Goal: Information Seeking & Learning: Find specific fact

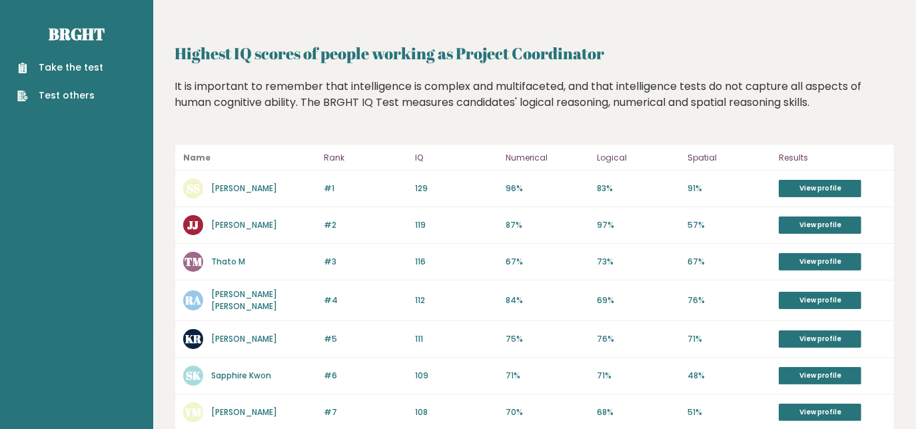
click at [238, 298] on link "[PERSON_NAME] [PERSON_NAME]" at bounding box center [244, 299] width 66 height 23
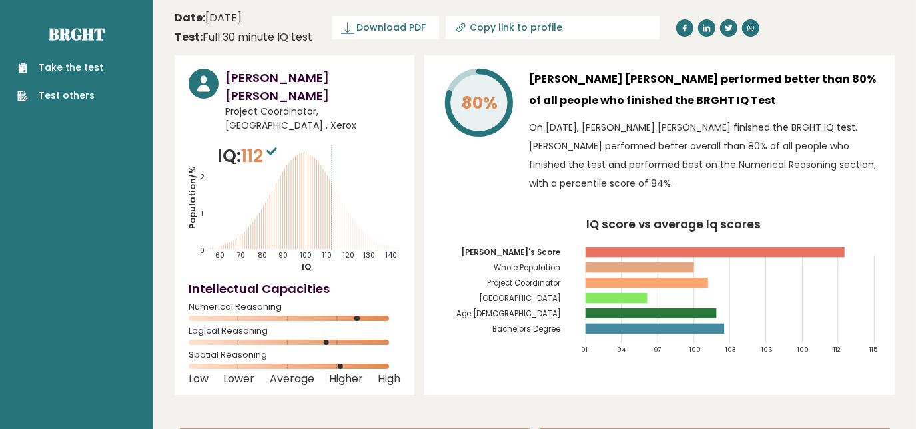
drag, startPoint x: 284, startPoint y: 97, endPoint x: 325, endPoint y: 96, distance: 41.3
click at [283, 105] on span "Project Coordinator, [GEOGRAPHIC_DATA] , Xerox" at bounding box center [312, 119] width 175 height 28
click at [340, 105] on span "Project Coordinator, [GEOGRAPHIC_DATA] , Xerox" at bounding box center [312, 119] width 175 height 28
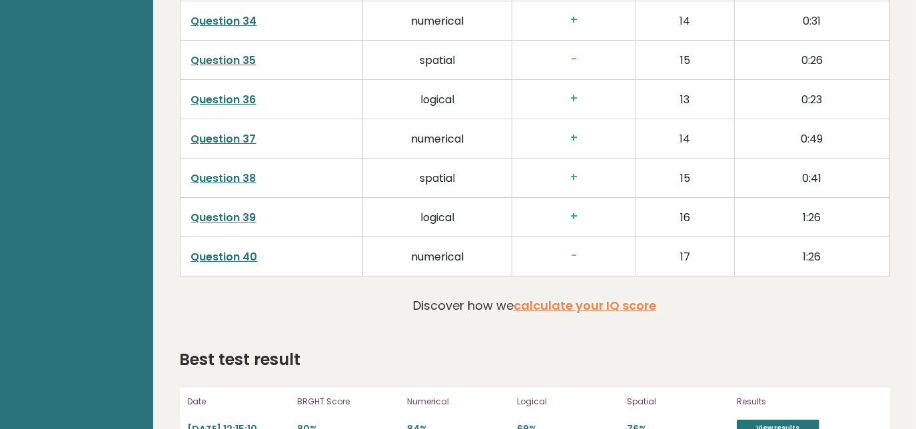
scroll to position [3305, 0]
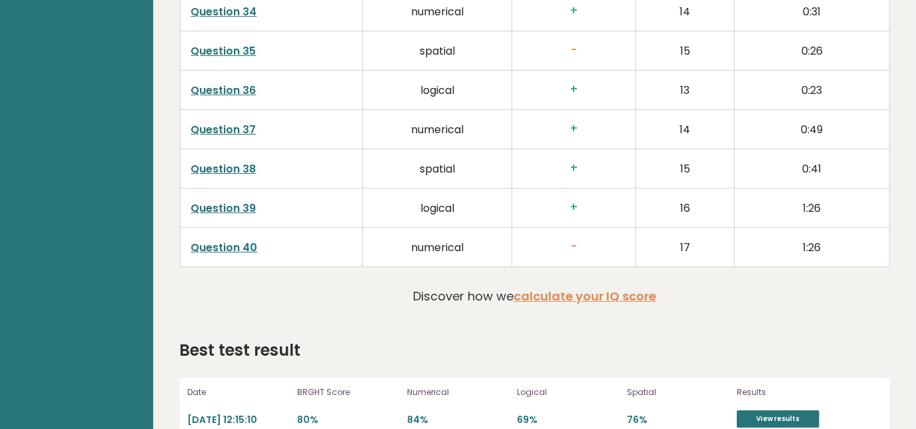
click at [259, 414] on p "[DATE] 12:15:10" at bounding box center [239, 420] width 102 height 13
click at [787, 410] on link "View results" at bounding box center [778, 418] width 83 height 17
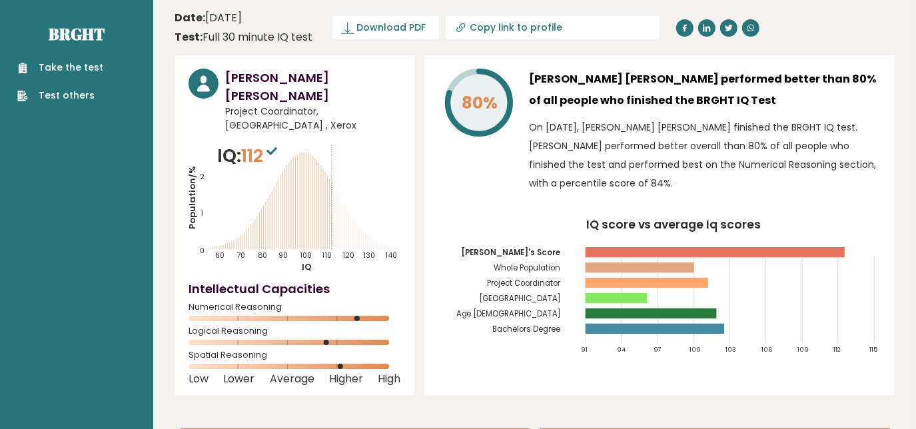
scroll to position [0, 0]
click at [254, 107] on span "Project Coordinator, [GEOGRAPHIC_DATA] , Xerox" at bounding box center [312, 119] width 175 height 28
click at [241, 107] on span "Project Coordinator, [GEOGRAPHIC_DATA] , Xerox" at bounding box center [312, 119] width 175 height 28
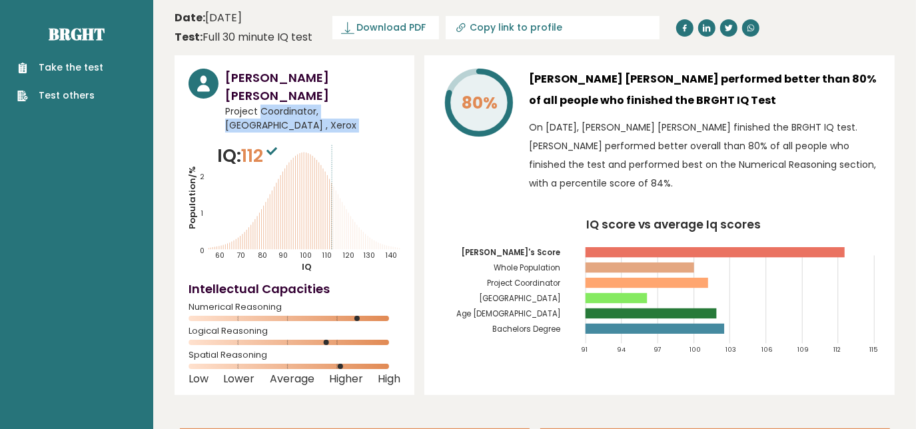
drag, startPoint x: 241, startPoint y: 107, endPoint x: 374, endPoint y: 100, distance: 132.7
click at [374, 105] on span "Project Coordinator, [GEOGRAPHIC_DATA] , Xerox" at bounding box center [312, 119] width 175 height 28
